Goal: Task Accomplishment & Management: Use online tool/utility

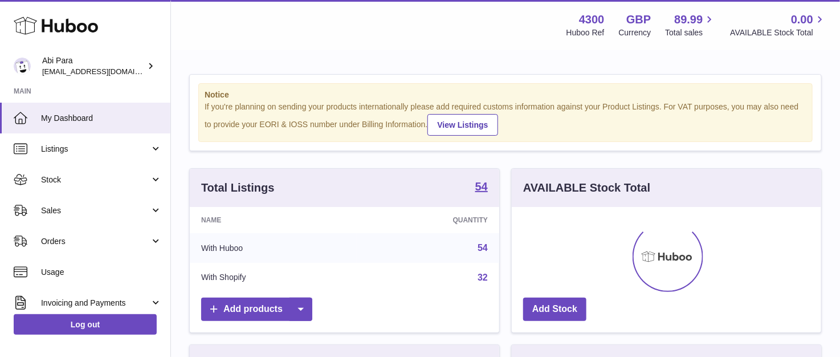
scroll to position [178, 309]
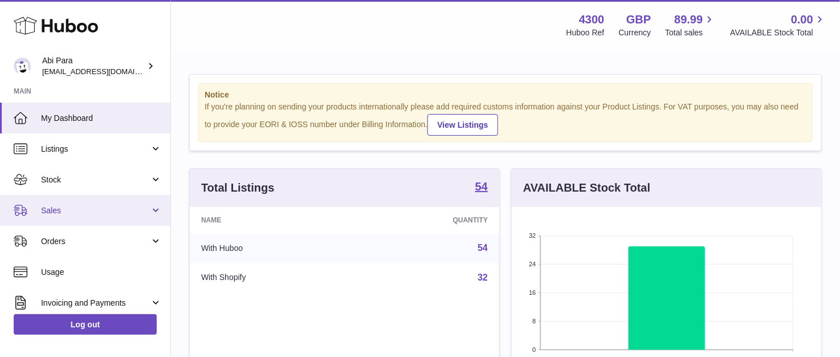
click at [107, 214] on span "Sales" at bounding box center [95, 210] width 109 height 11
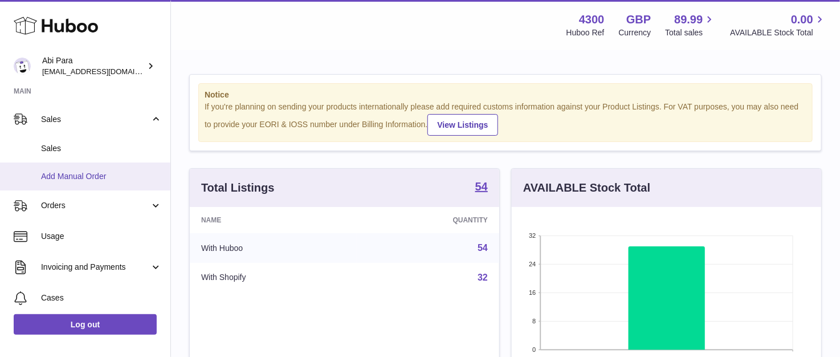
scroll to position [0, 0]
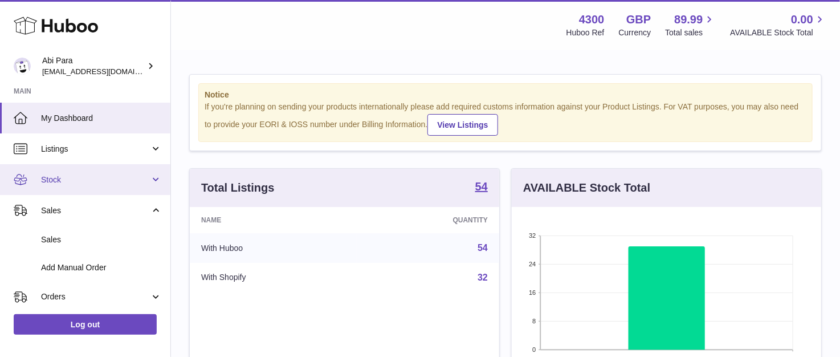
click at [92, 171] on link "Stock" at bounding box center [85, 179] width 170 height 31
click at [151, 181] on link "Stock" at bounding box center [85, 179] width 170 height 31
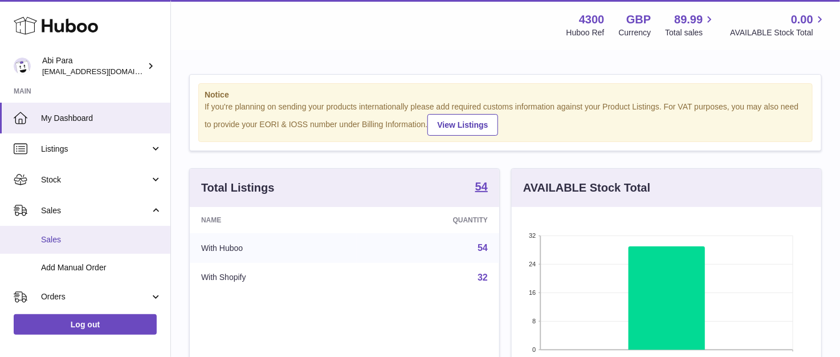
click at [107, 235] on span "Sales" at bounding box center [101, 239] width 121 height 11
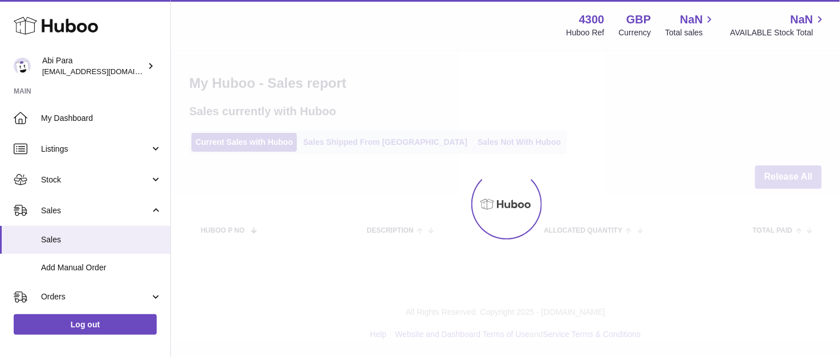
click at [452, 129] on div "Menu Huboo 4300 Huboo Ref GBP Currency NaN Total sales NaN AVAILABLE Stock Tota…" at bounding box center [505, 134] width 669 height 268
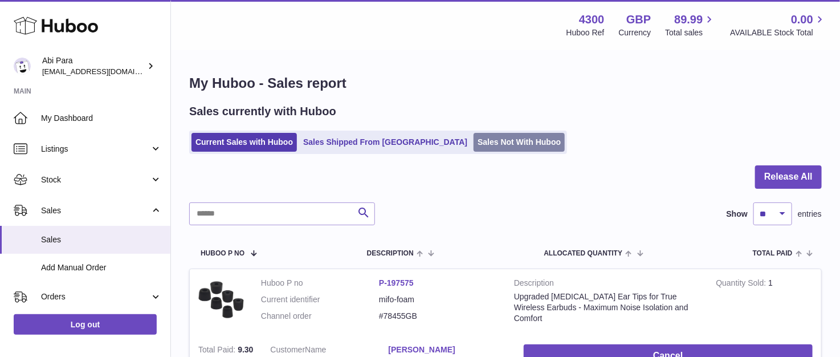
click at [473, 142] on link "Sales Not With Huboo" at bounding box center [518, 142] width 91 height 19
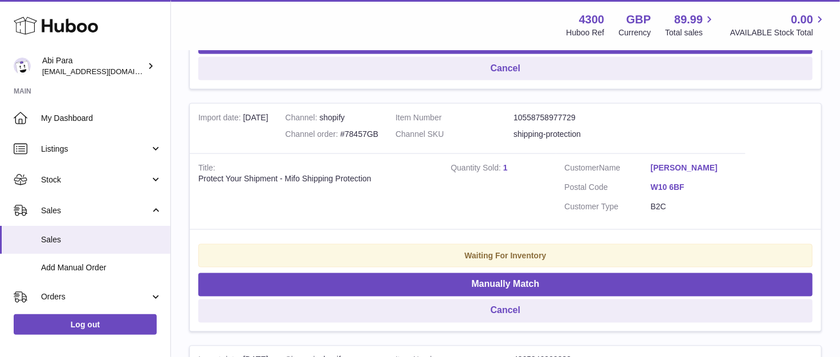
scroll to position [696, 0]
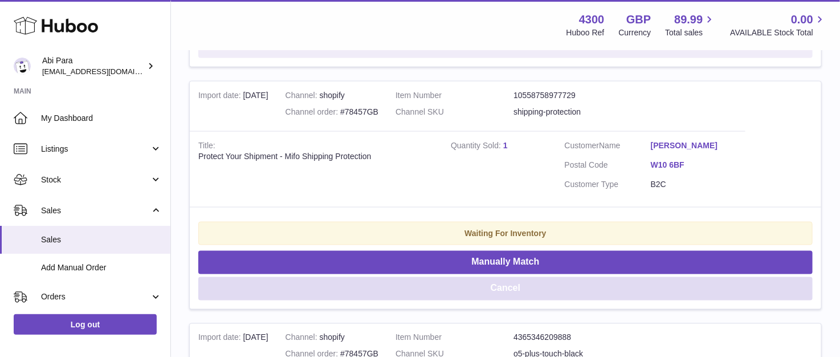
click at [475, 298] on button "Cancel" at bounding box center [505, 288] width 614 height 23
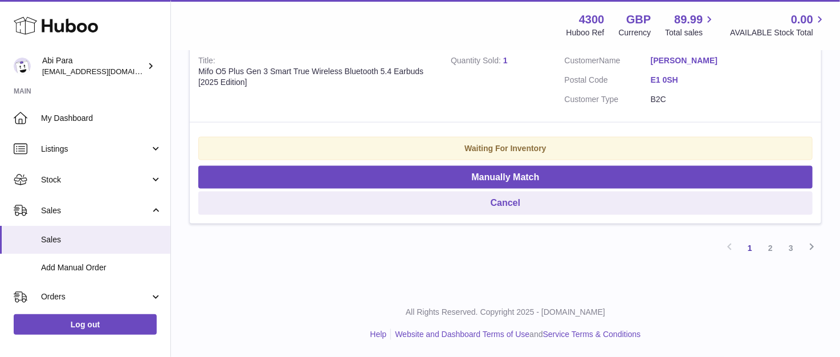
scroll to position [2479, 0]
click at [768, 240] on link "2" at bounding box center [770, 248] width 21 height 21
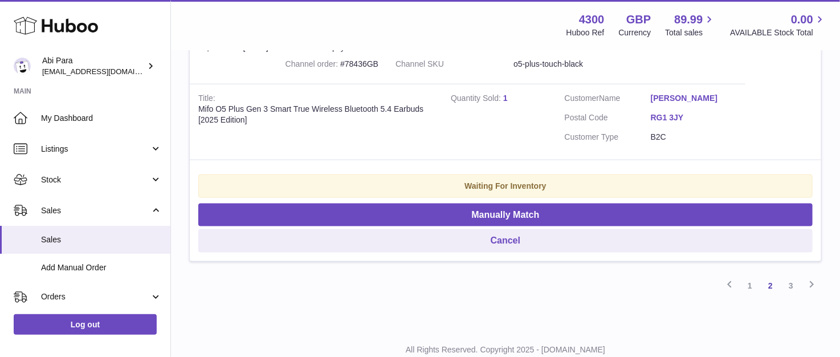
scroll to position [2490, 0]
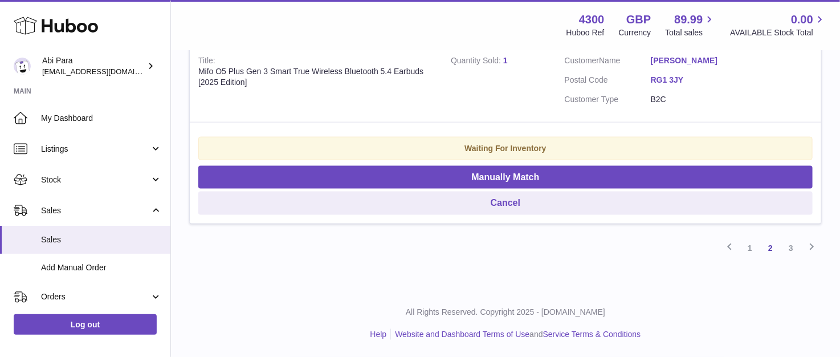
click at [791, 244] on link "3" at bounding box center [790, 248] width 21 height 21
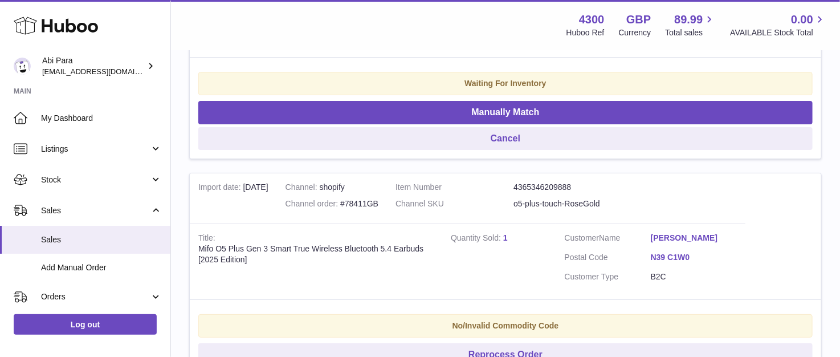
scroll to position [1886, 0]
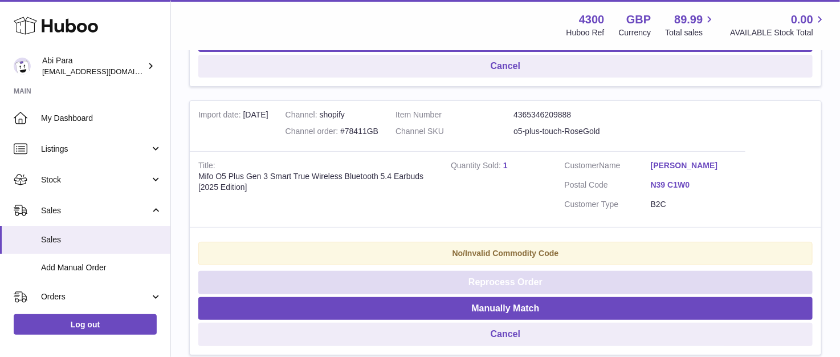
click at [469, 286] on button "Reprocess Order" at bounding box center [505, 282] width 614 height 23
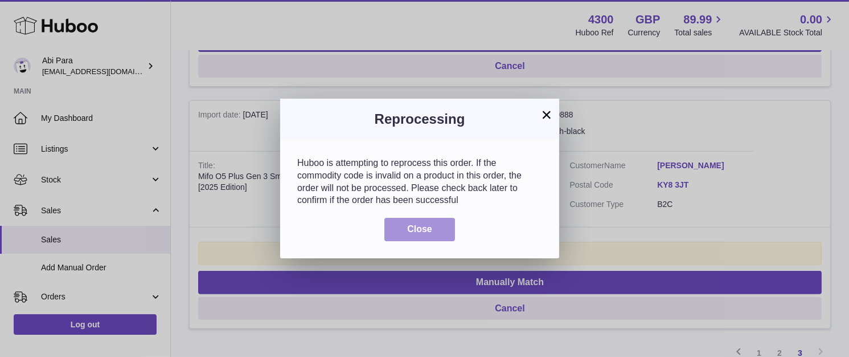
click at [420, 219] on button "Close" at bounding box center [419, 229] width 71 height 23
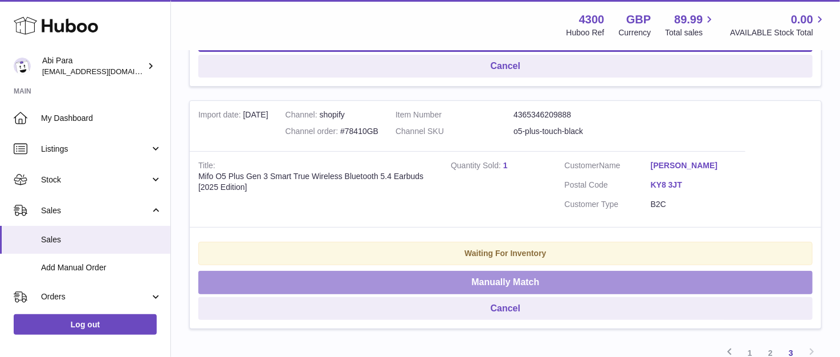
drag, startPoint x: 451, startPoint y: 243, endPoint x: 342, endPoint y: -77, distance: 337.9
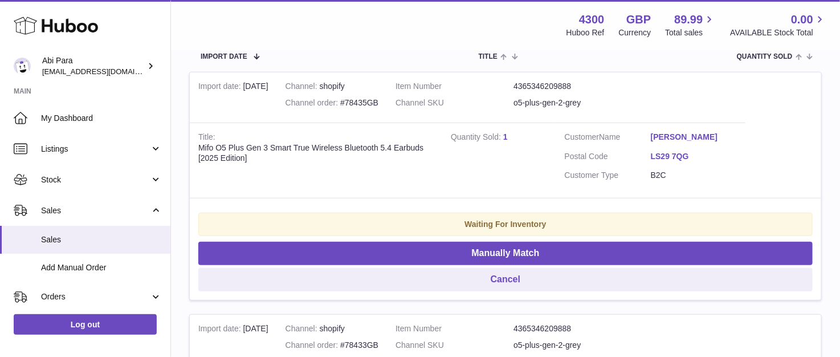
scroll to position [0, 0]
